Goal: Task Accomplishment & Management: Manage account settings

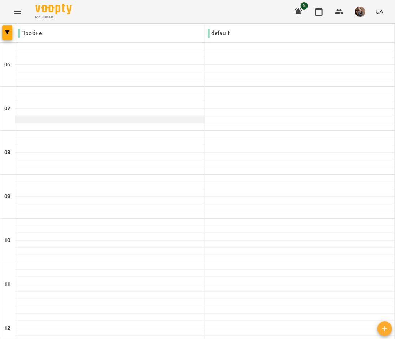
scroll to position [498, 0]
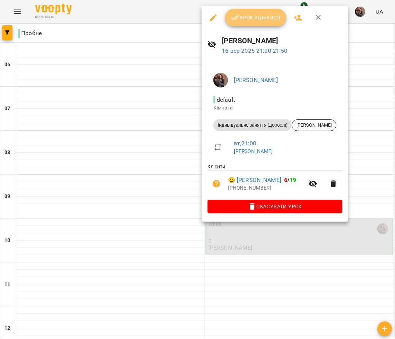
click at [243, 18] on span "Урок відбувся" at bounding box center [256, 17] width 50 height 9
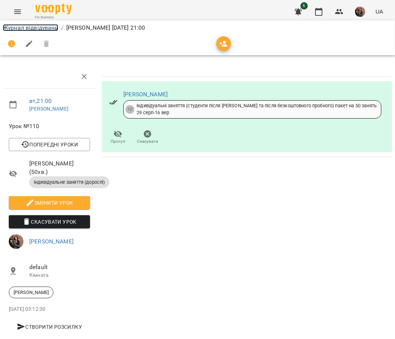
click at [36, 30] on link "Журнал відвідувань" at bounding box center [30, 27] width 55 height 7
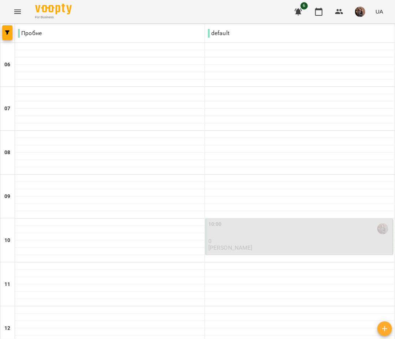
scroll to position [498, 0]
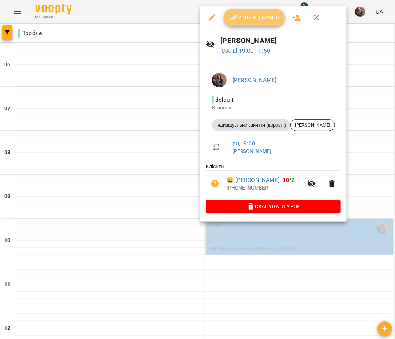
click at [257, 16] on span "Урок відбувся" at bounding box center [254, 17] width 50 height 9
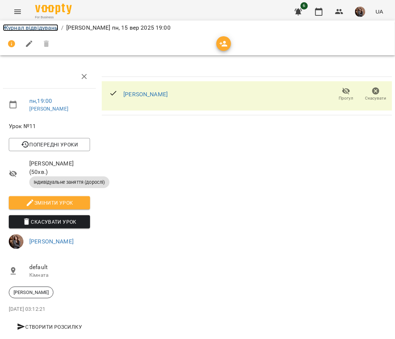
click at [44, 27] on link "Журнал відвідувань" at bounding box center [30, 27] width 55 height 7
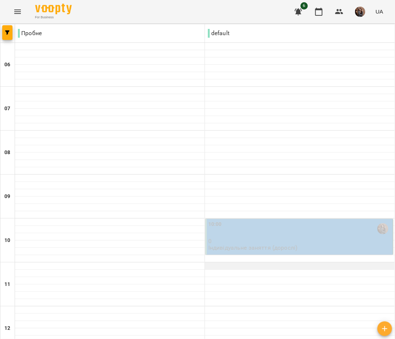
scroll to position [498, 0]
